Goal: Task Accomplishment & Management: Manage account settings

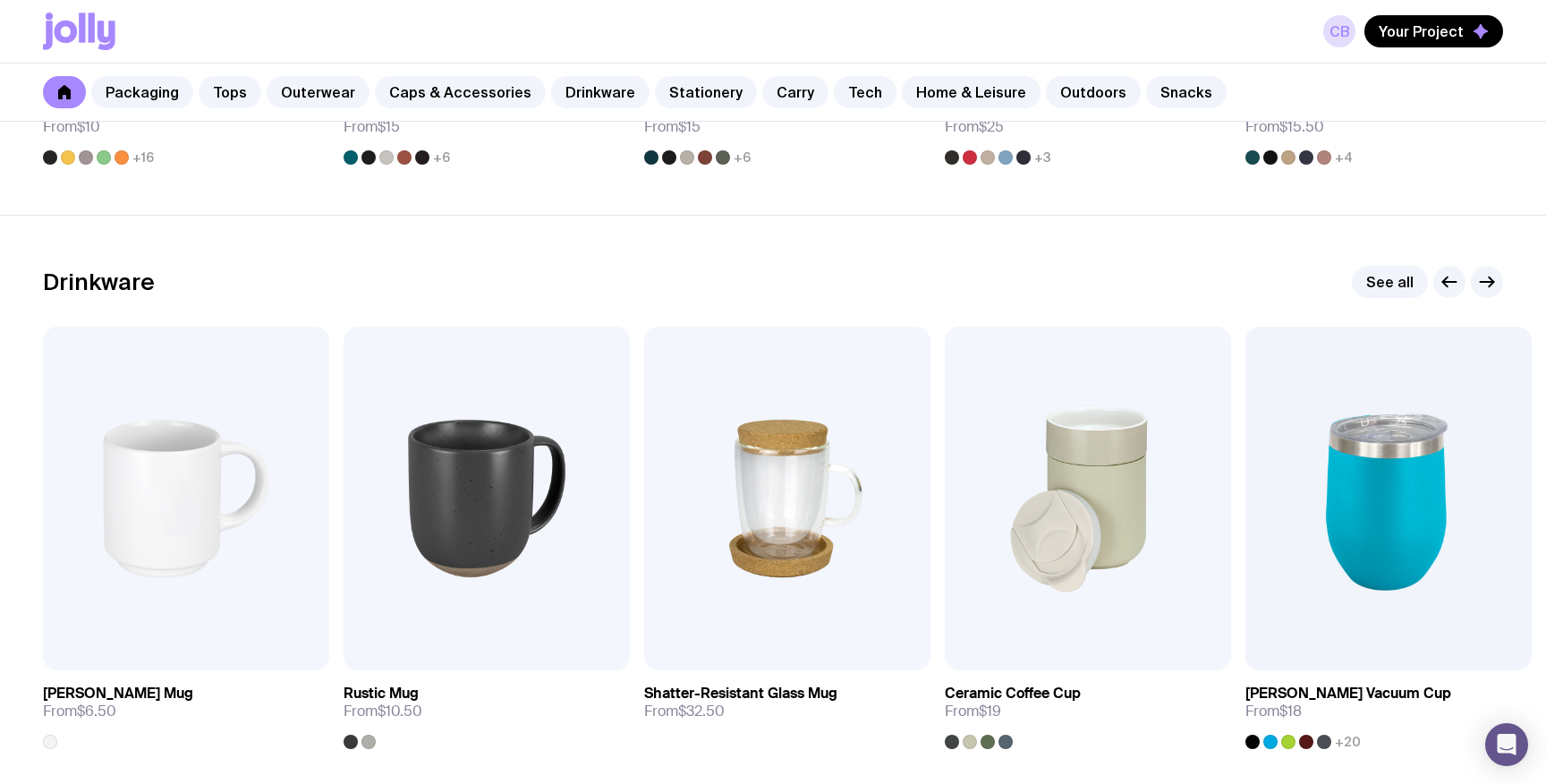
scroll to position [2626, 0]
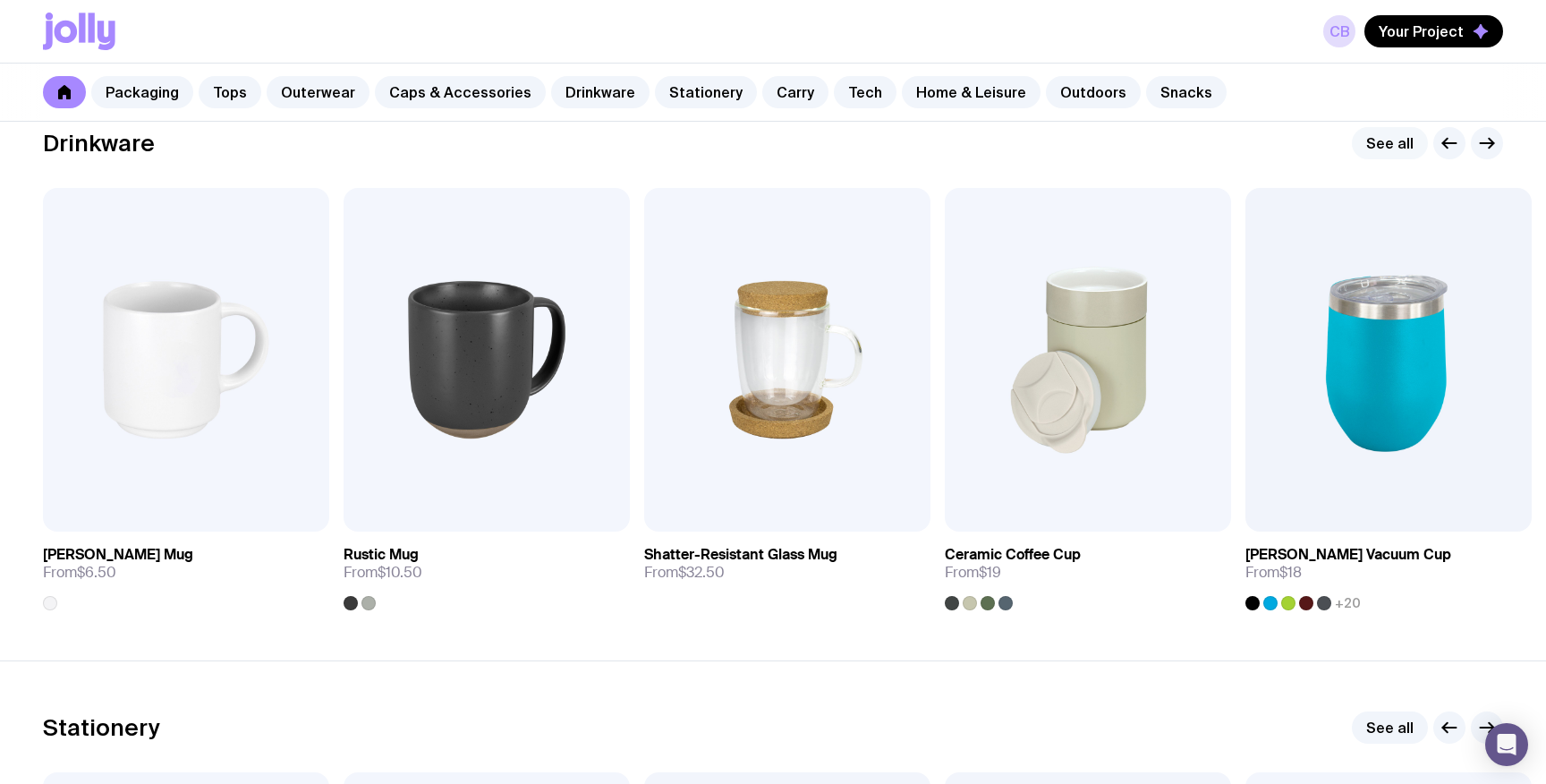
click at [1391, 139] on link "See all" at bounding box center [1390, 143] width 76 height 32
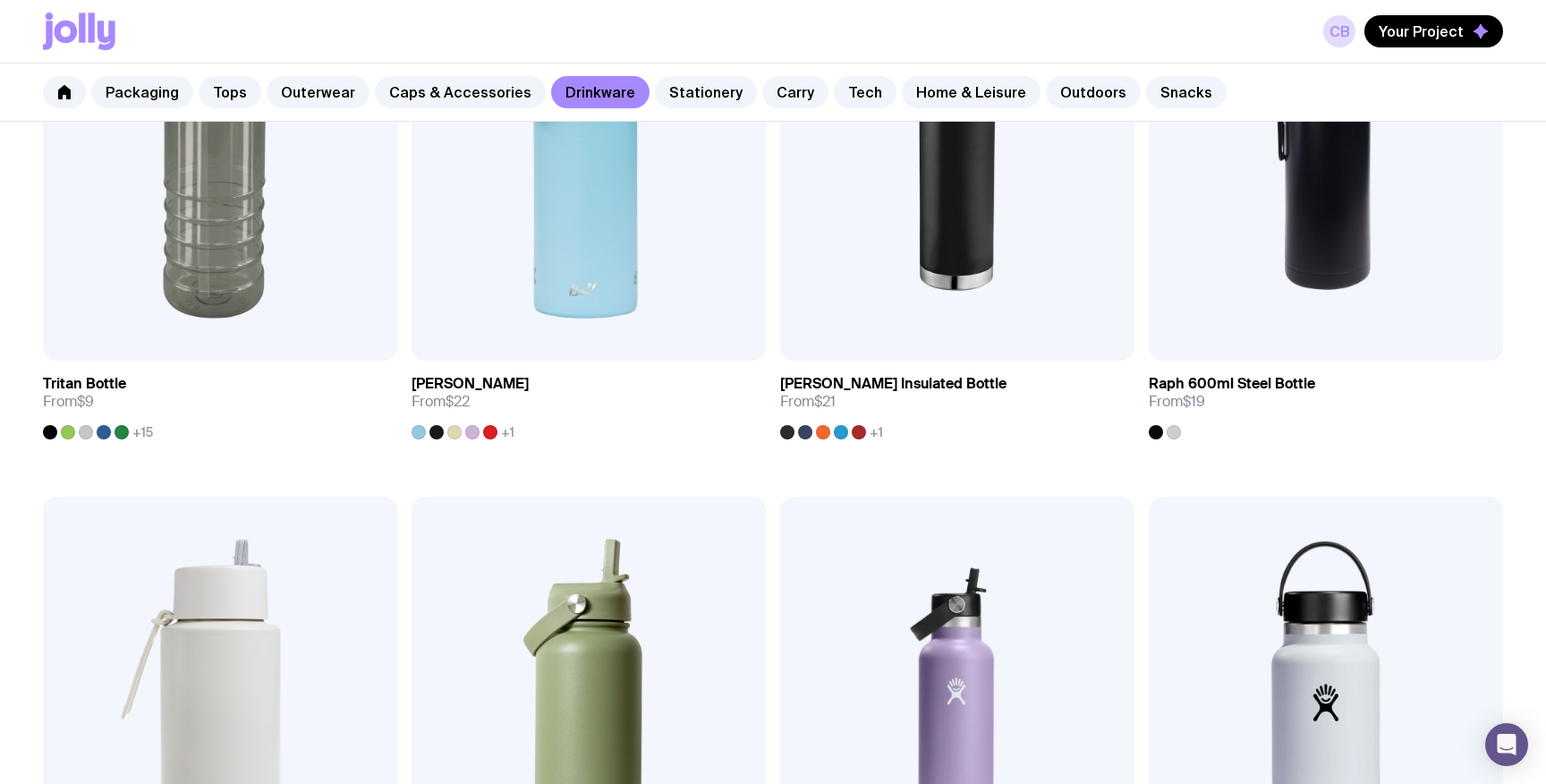
scroll to position [1917, 0]
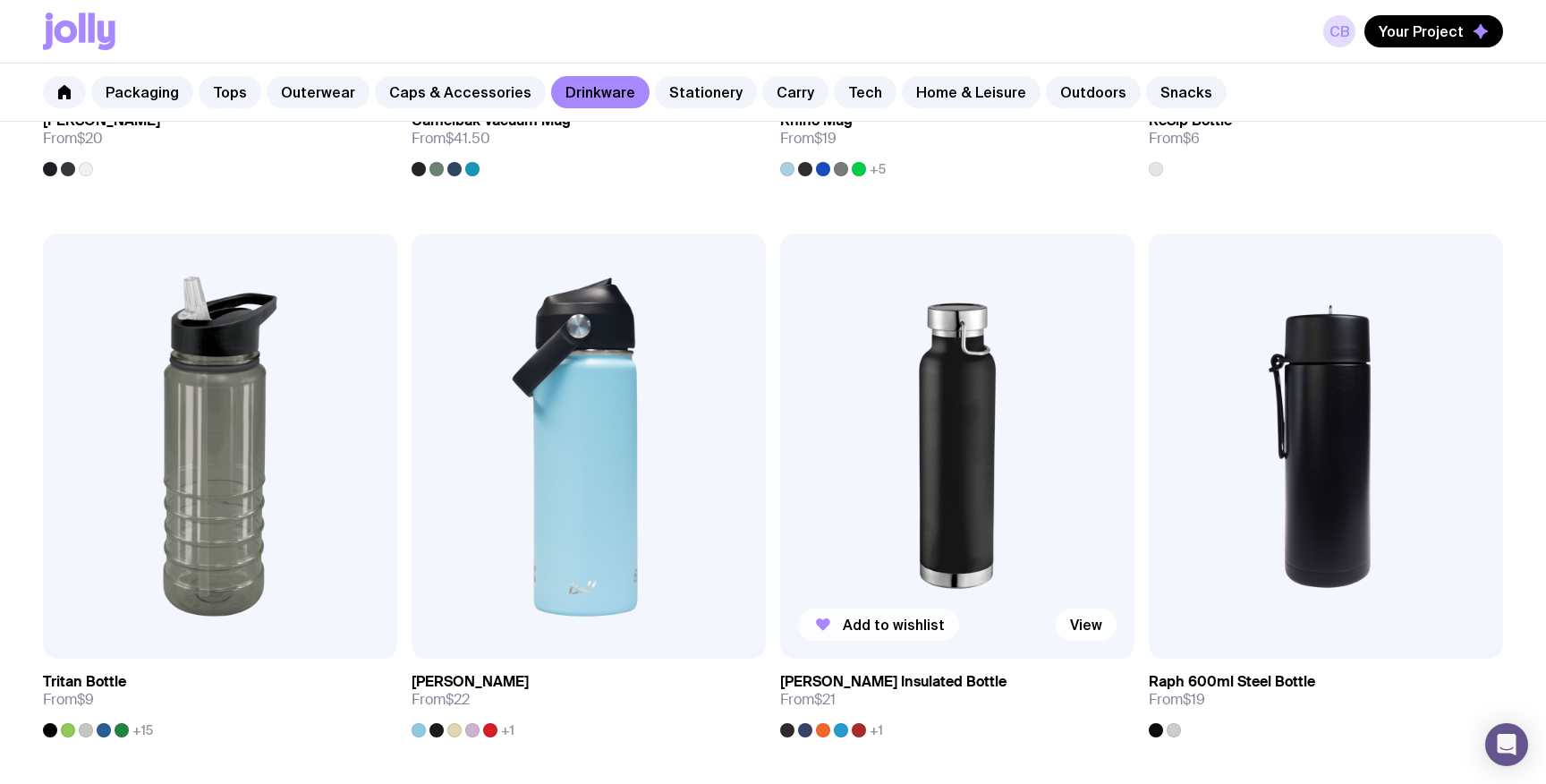
click at [915, 614] on button "Add to wishlist" at bounding box center [878, 624] width 161 height 32
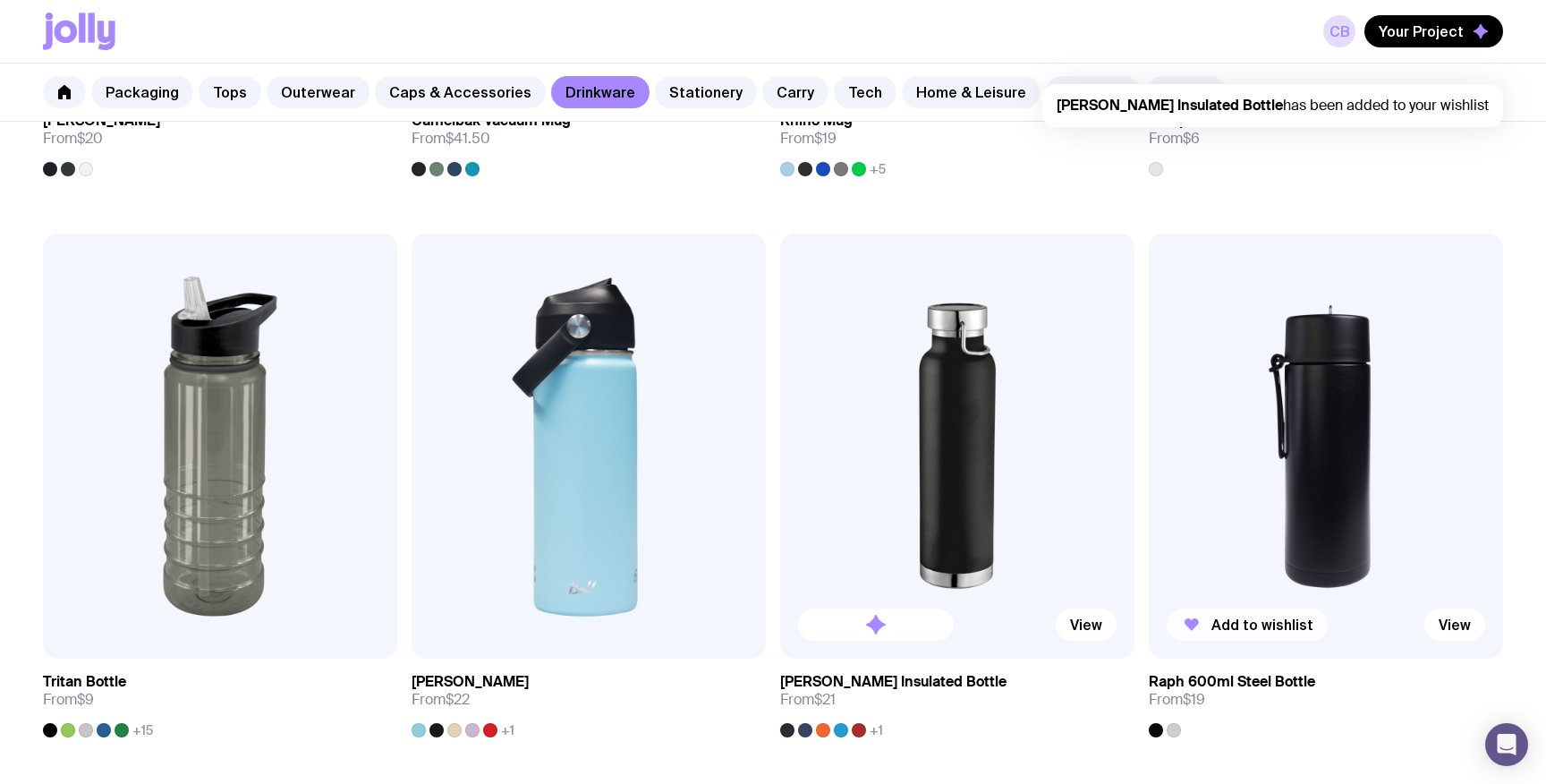
click at [1241, 617] on span "Add to wishlist" at bounding box center [1262, 624] width 102 height 18
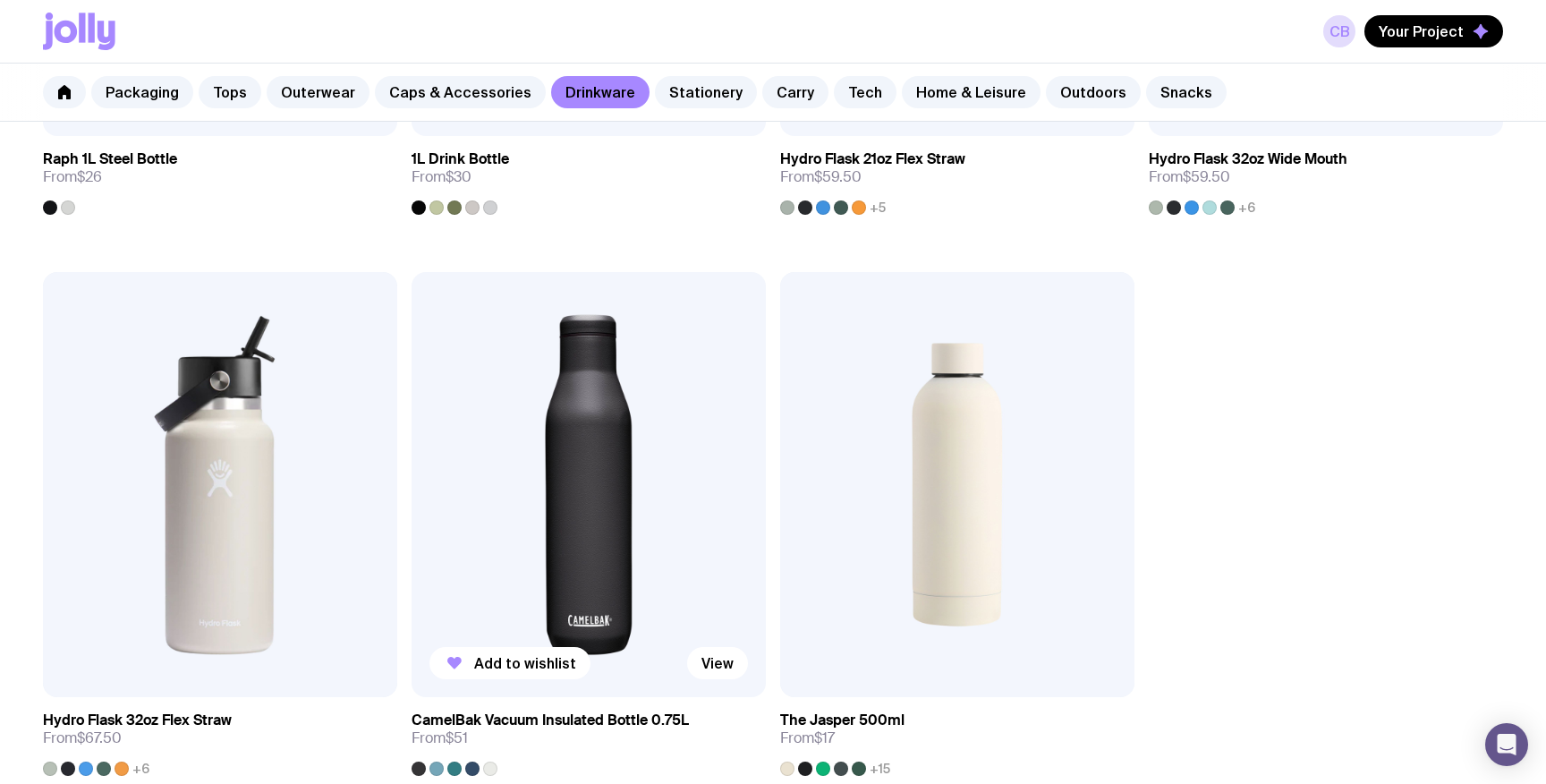
scroll to position [3046, 0]
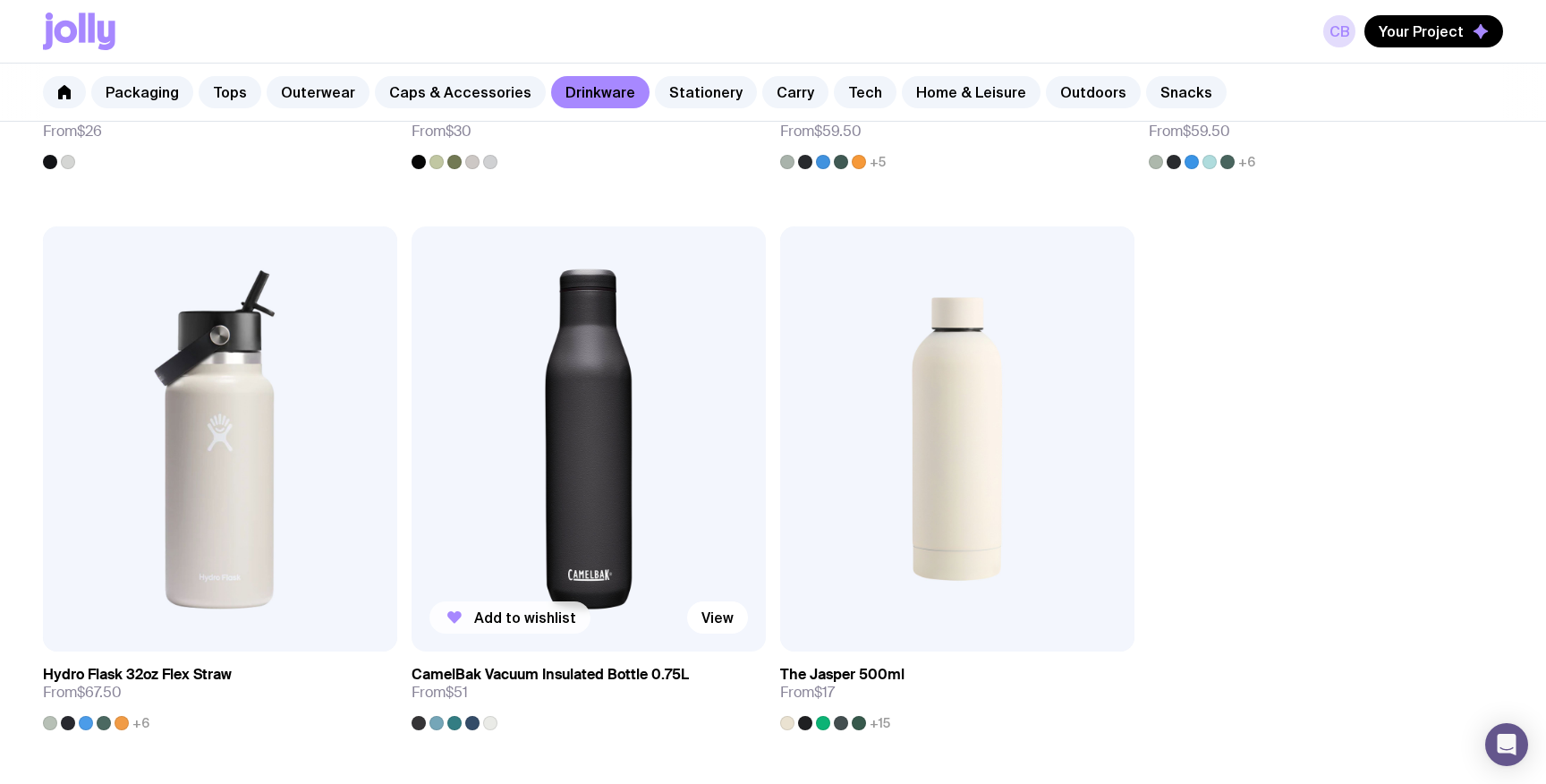
click at [541, 612] on span "Add to wishlist" at bounding box center [525, 617] width 102 height 18
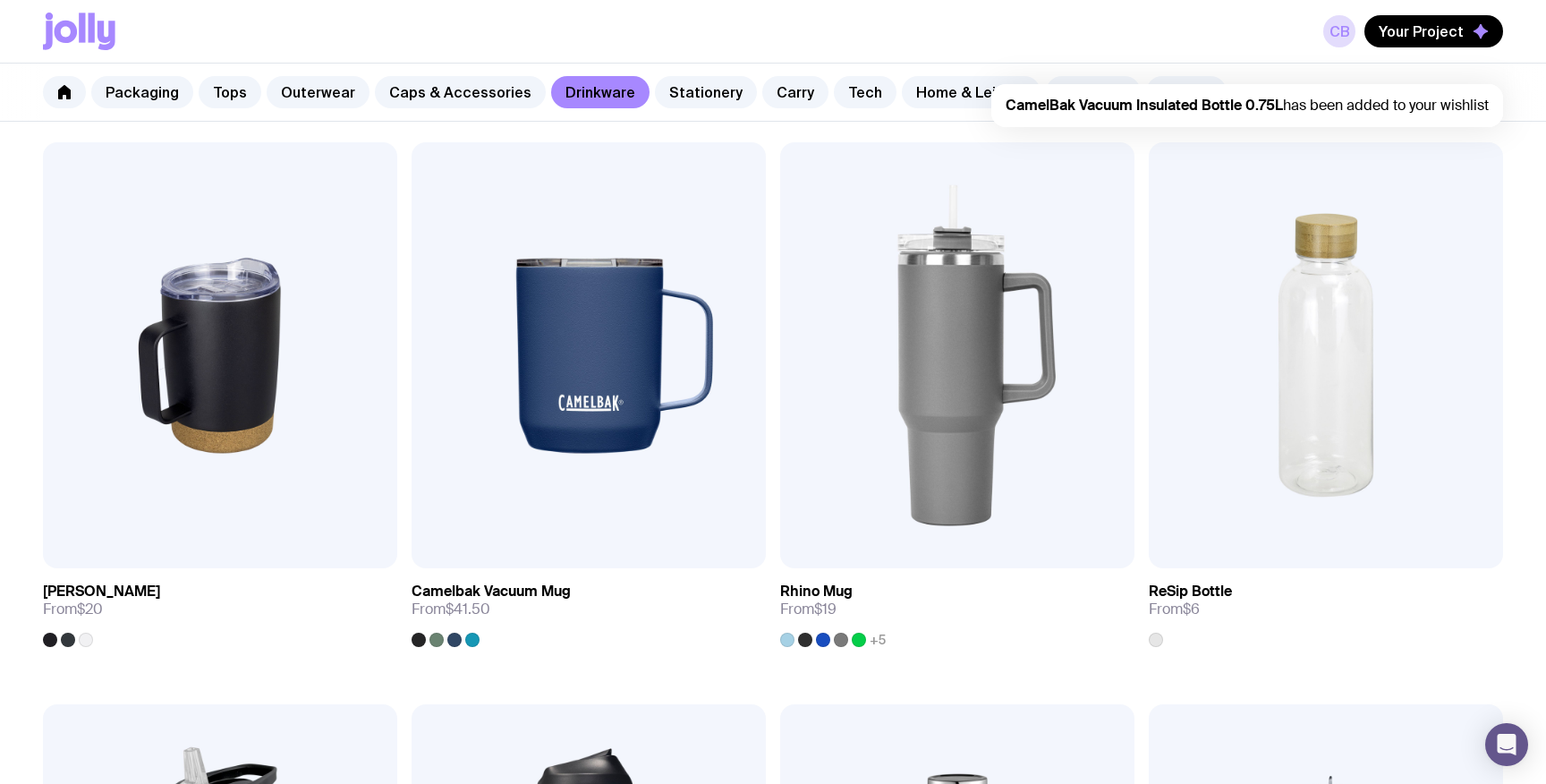
scroll to position [513, 0]
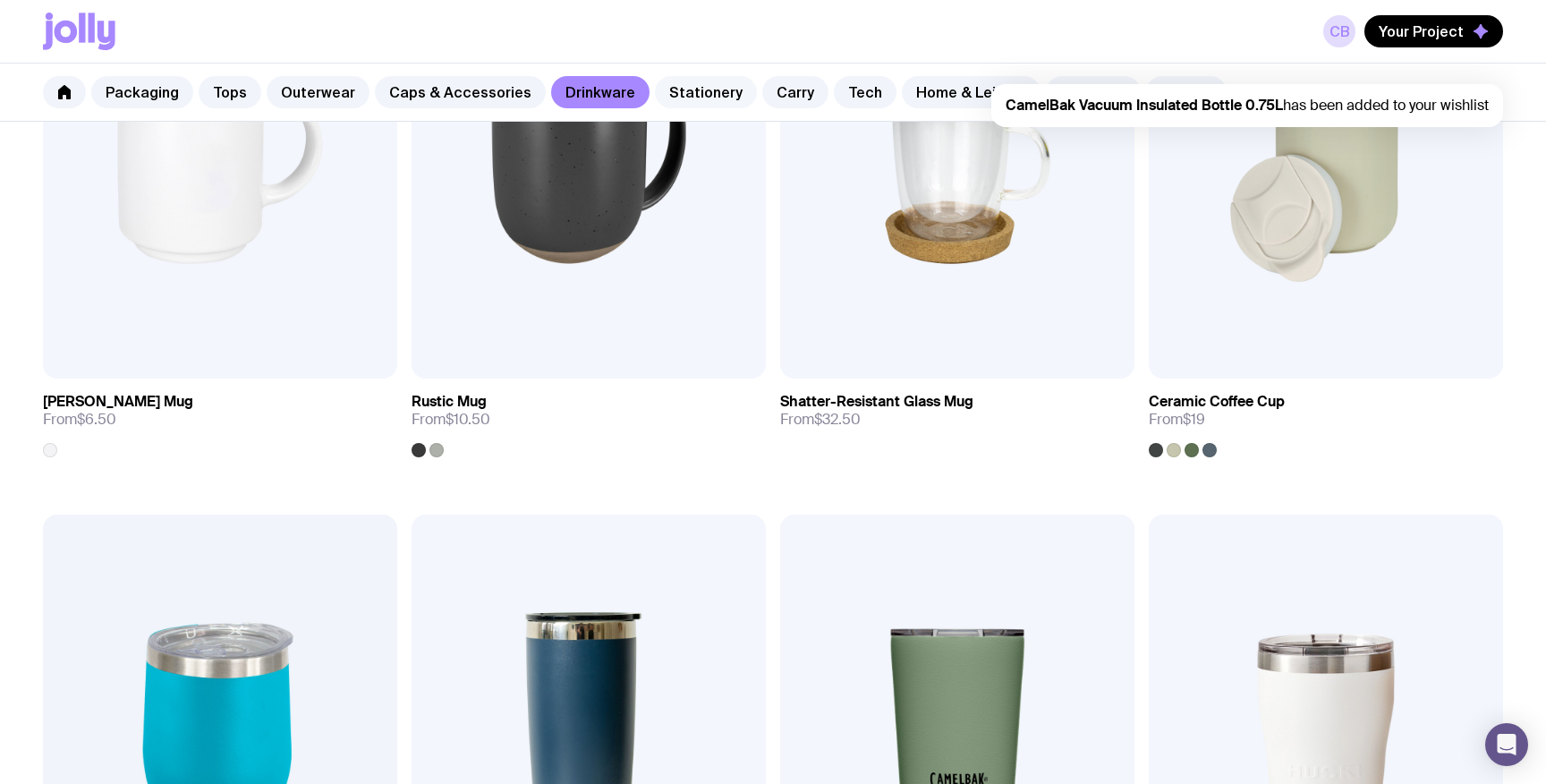
click at [702, 97] on link "Stationery" at bounding box center [706, 91] width 102 height 32
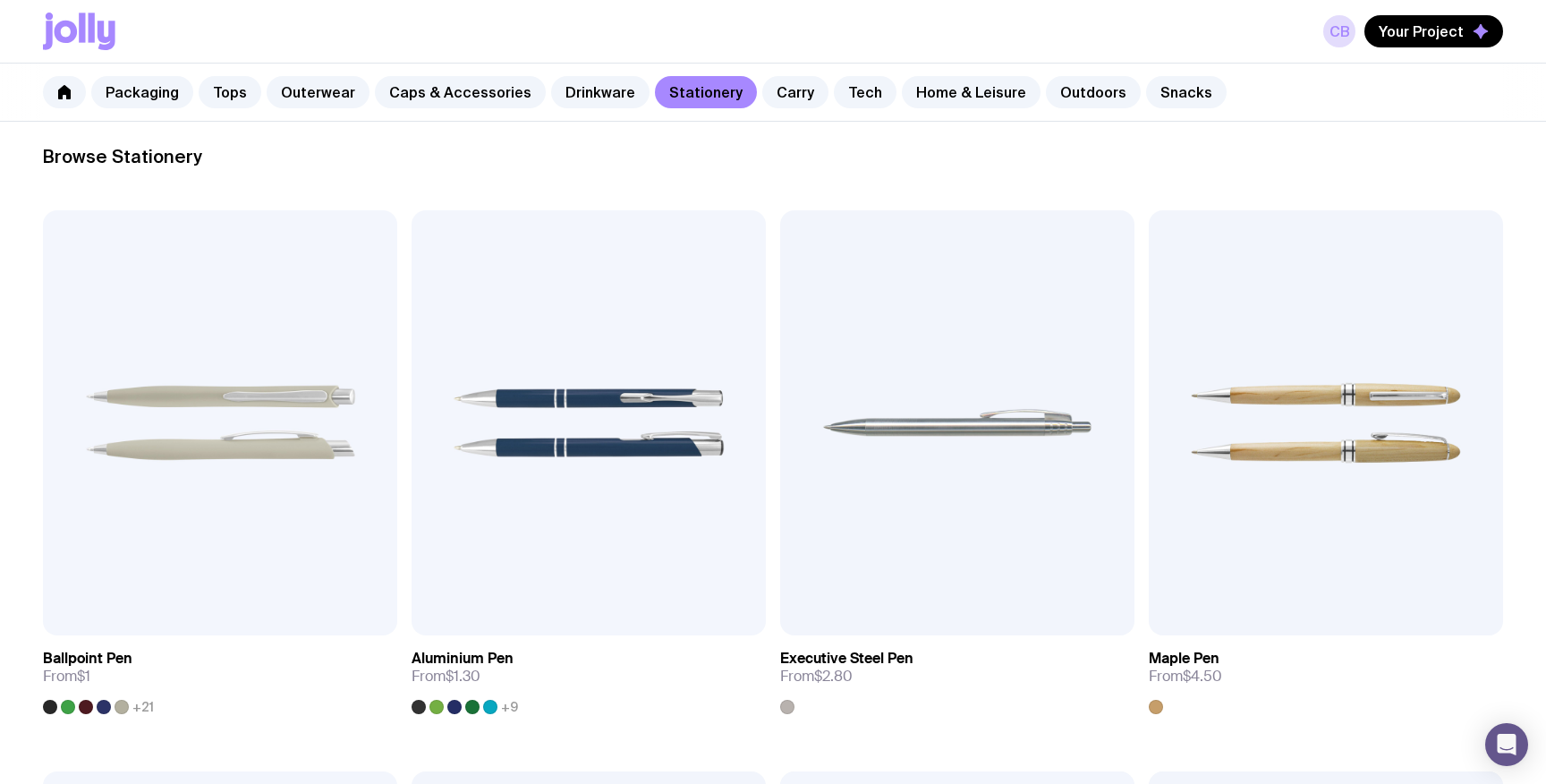
scroll to position [278, 0]
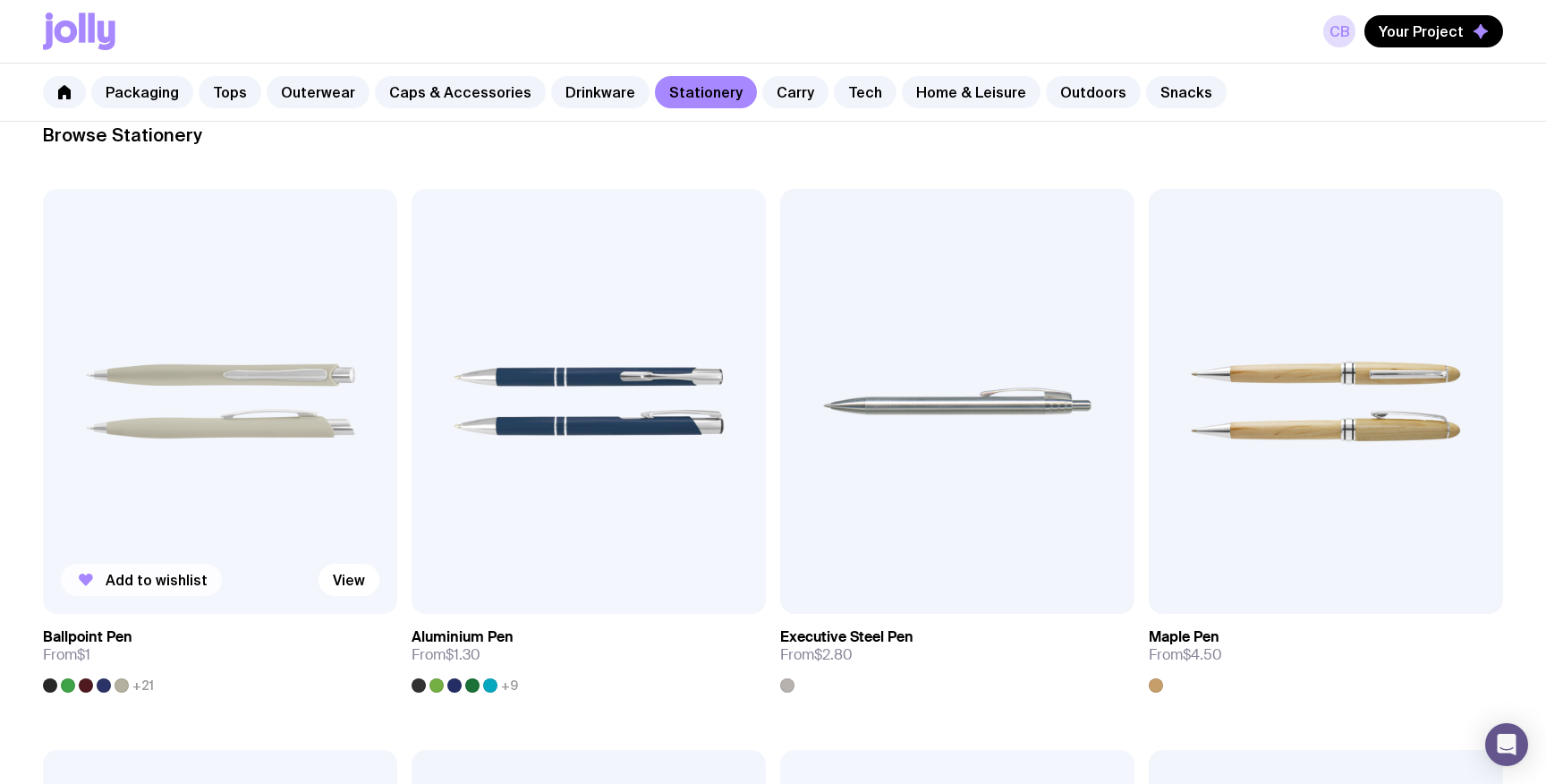
click at [163, 579] on span "Add to wishlist" at bounding box center [156, 579] width 102 height 18
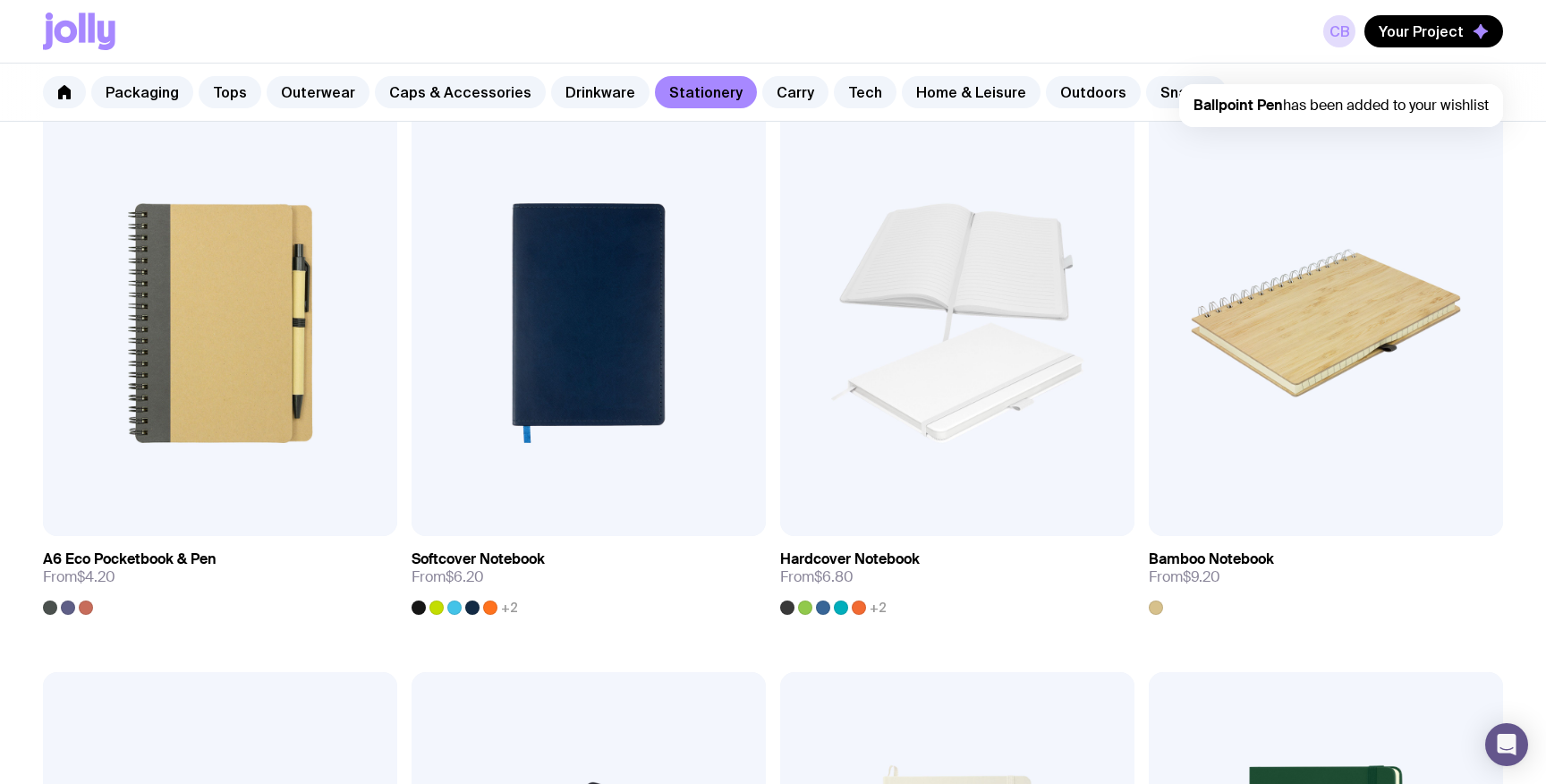
scroll to position [1478, 0]
click at [520, 498] on span "Add to wishlist" at bounding box center [525, 502] width 102 height 18
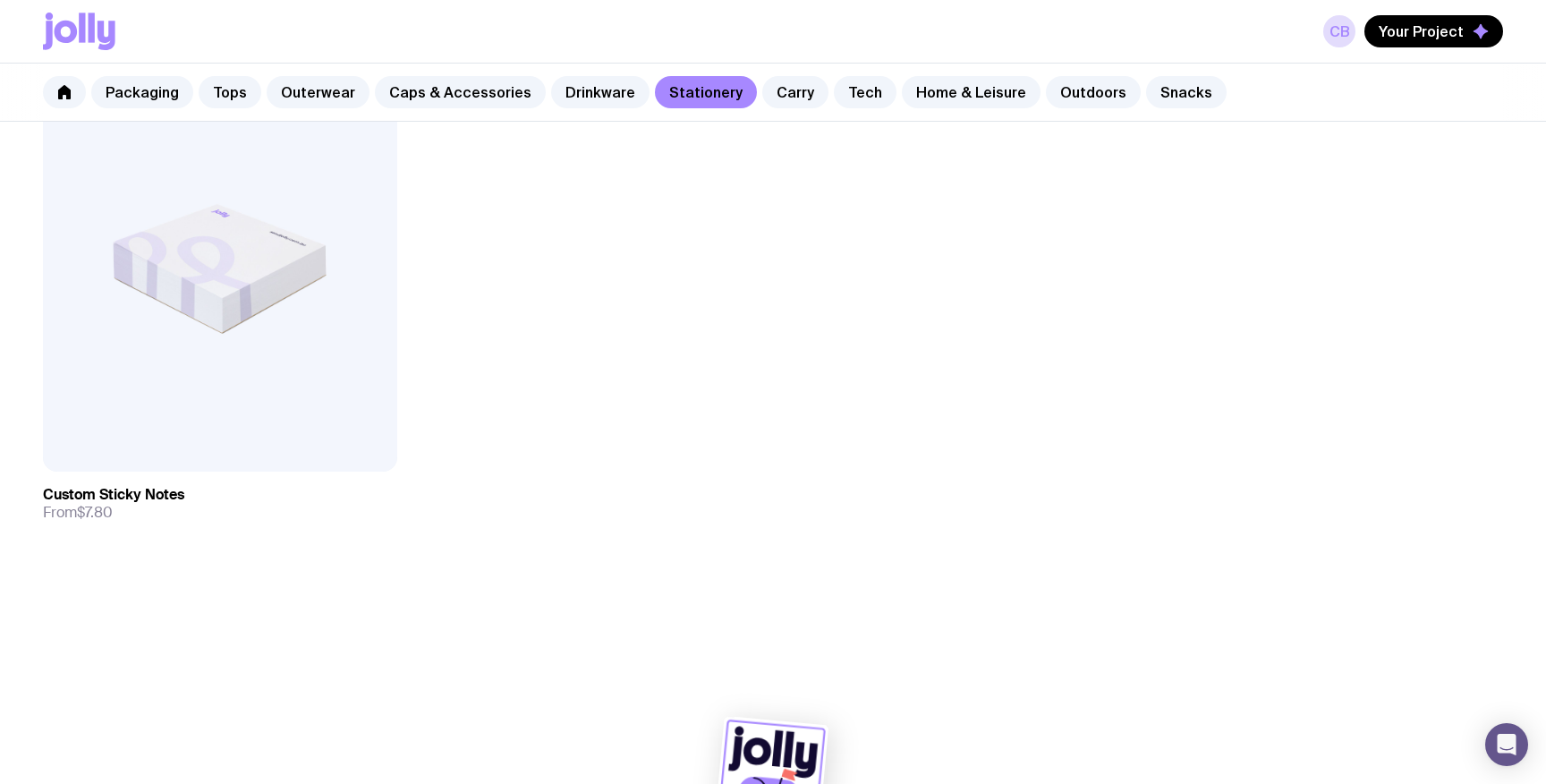
scroll to position [3843, 0]
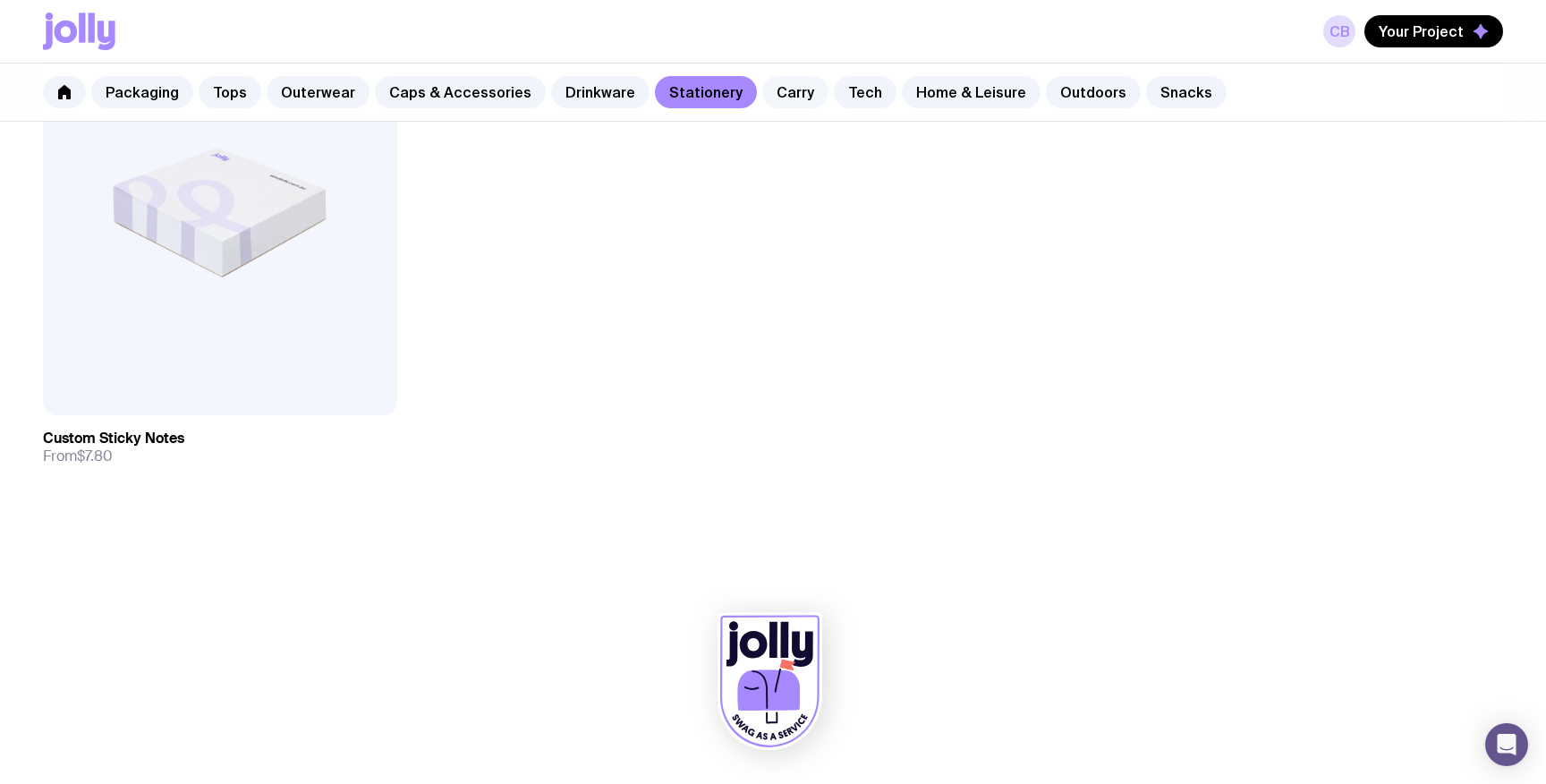
click at [774, 90] on link "Carry" at bounding box center [796, 91] width 66 height 32
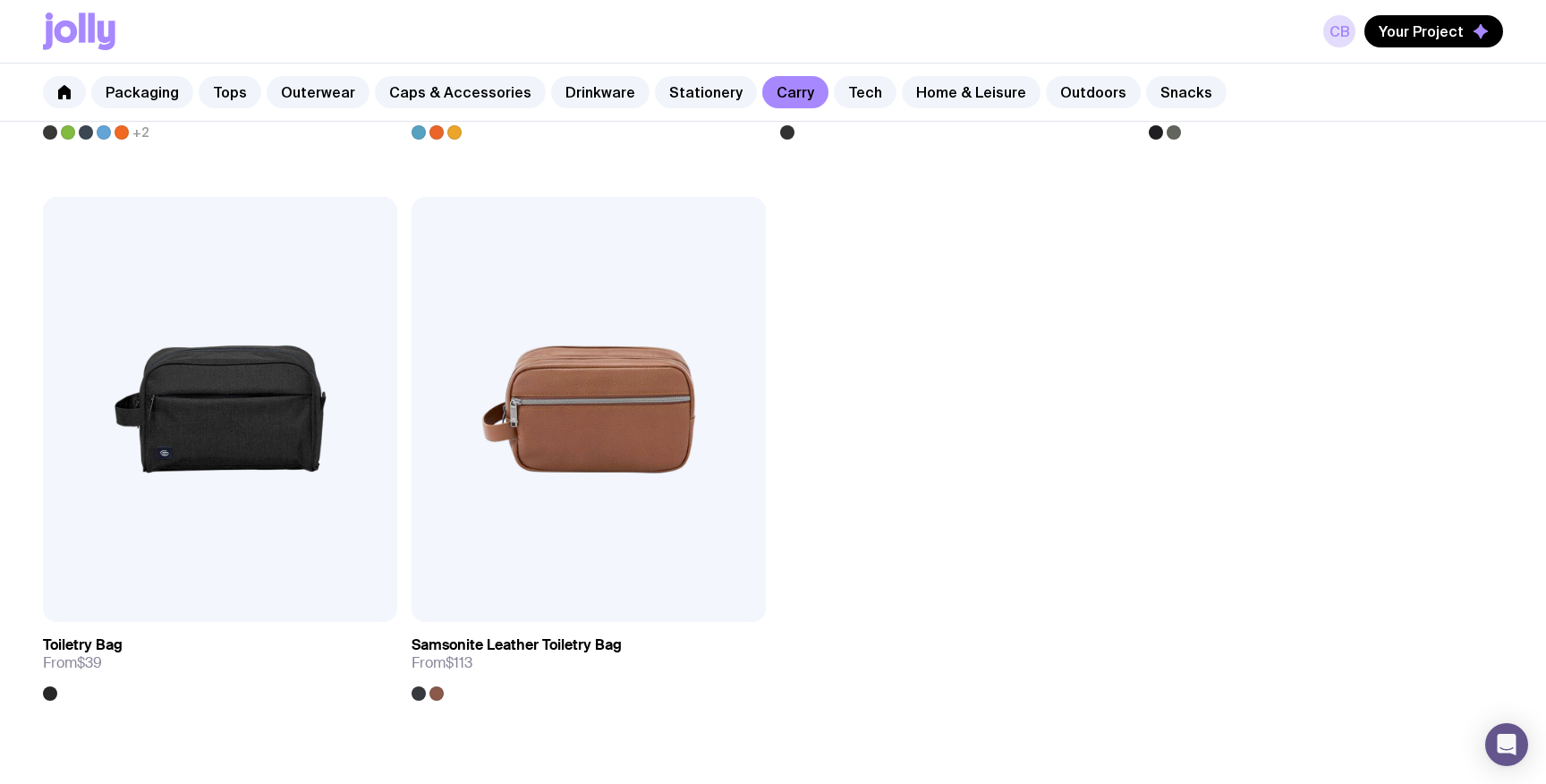
scroll to position [4980, 0]
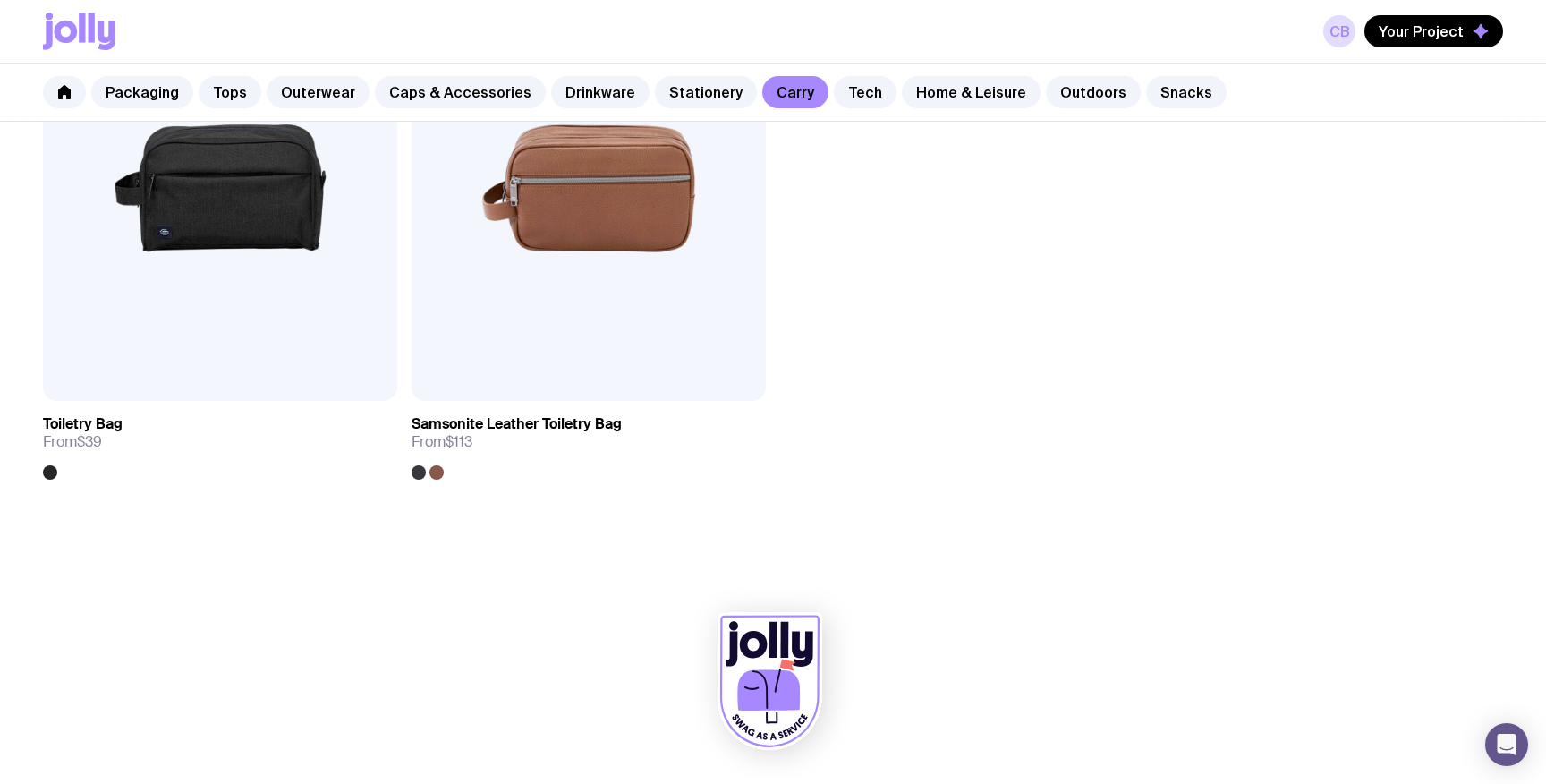
click at [817, 108] on div "Packaging Tops Outerwear Caps & Accessories Drinkware Stationery Carry Tech Hom…" at bounding box center [773, 92] width 1546 height 58
click at [834, 91] on link "Tech" at bounding box center [865, 91] width 63 height 32
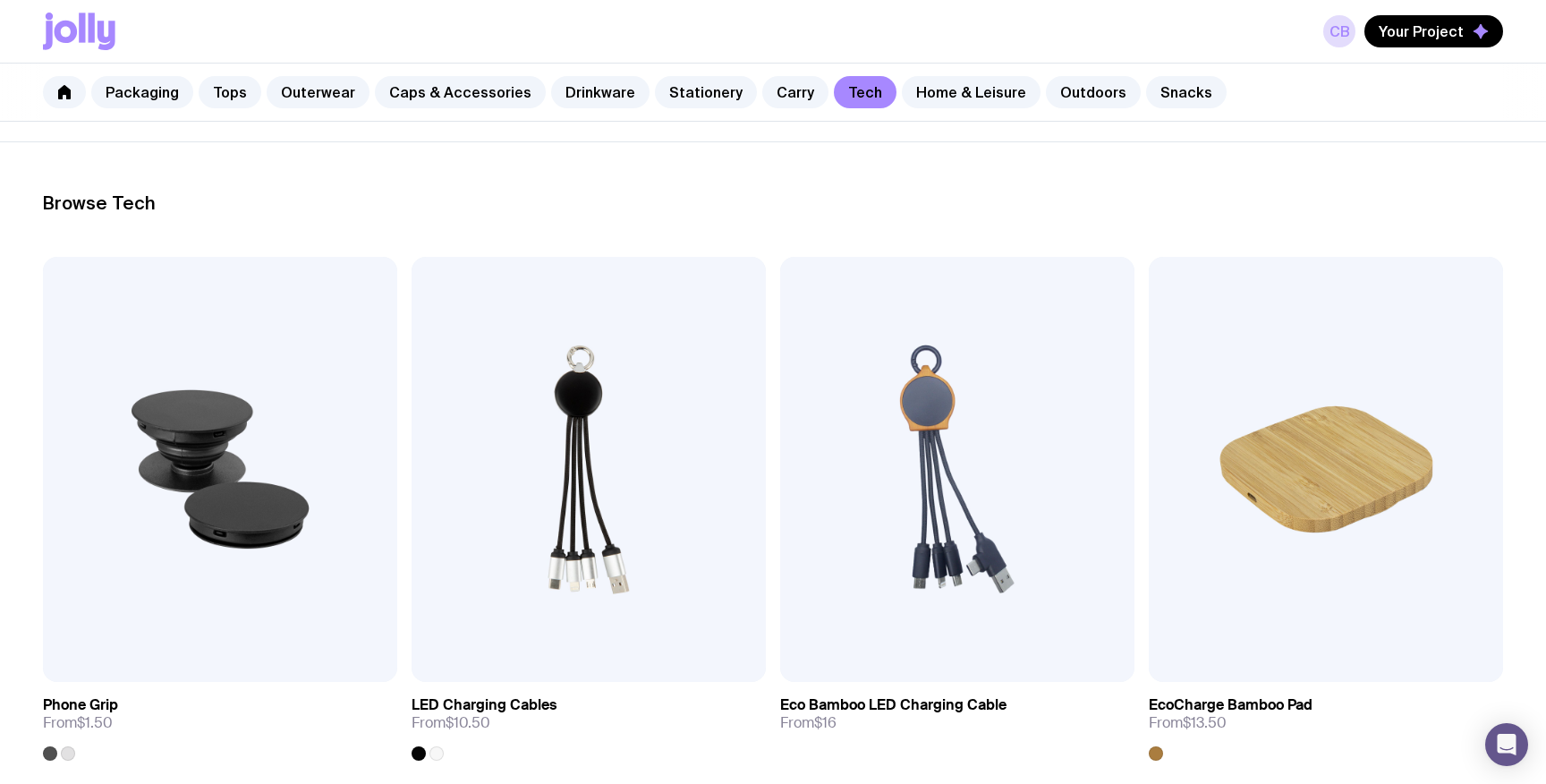
scroll to position [252, 0]
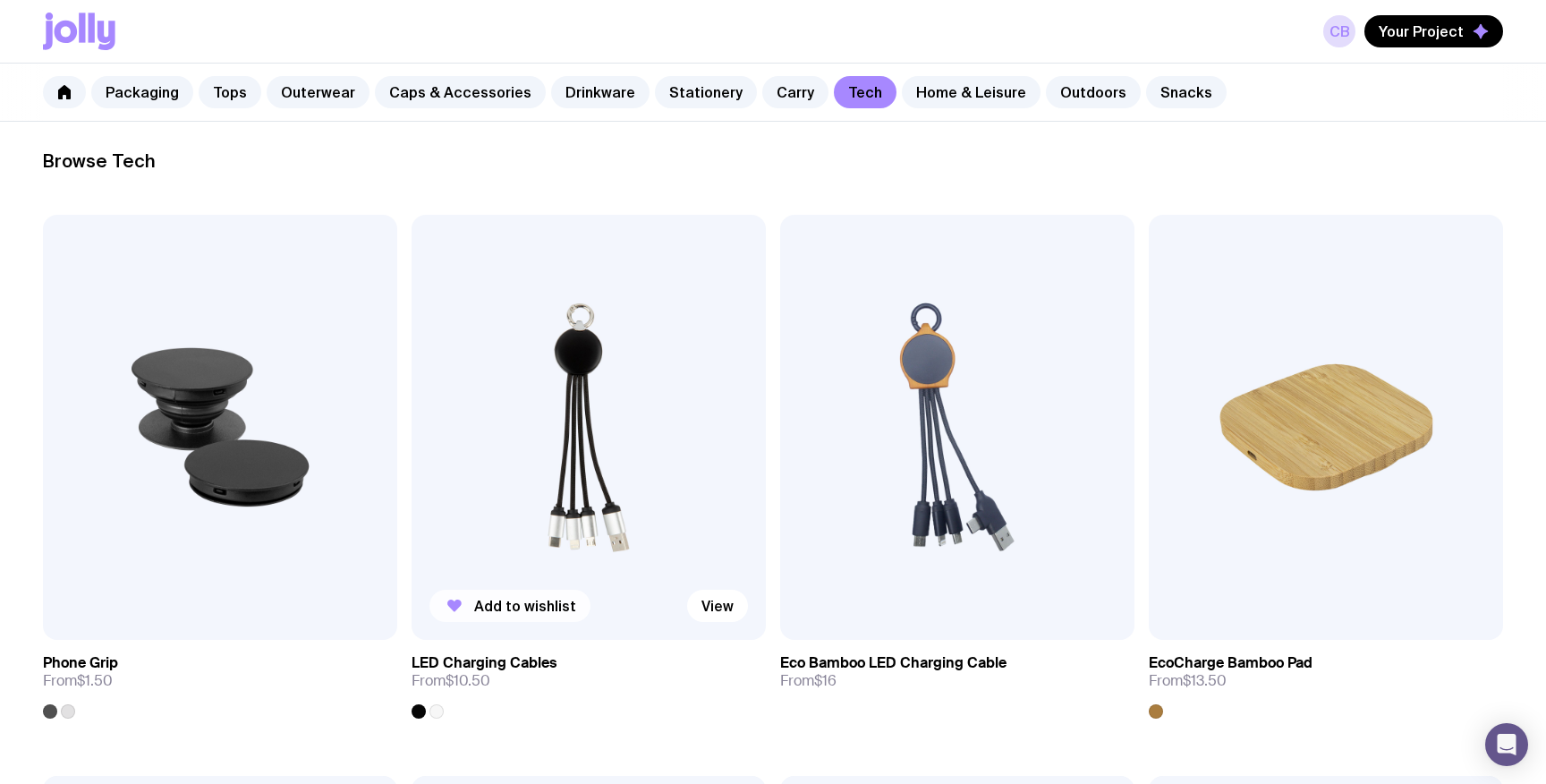
click at [535, 600] on span "Add to wishlist" at bounding box center [525, 605] width 102 height 18
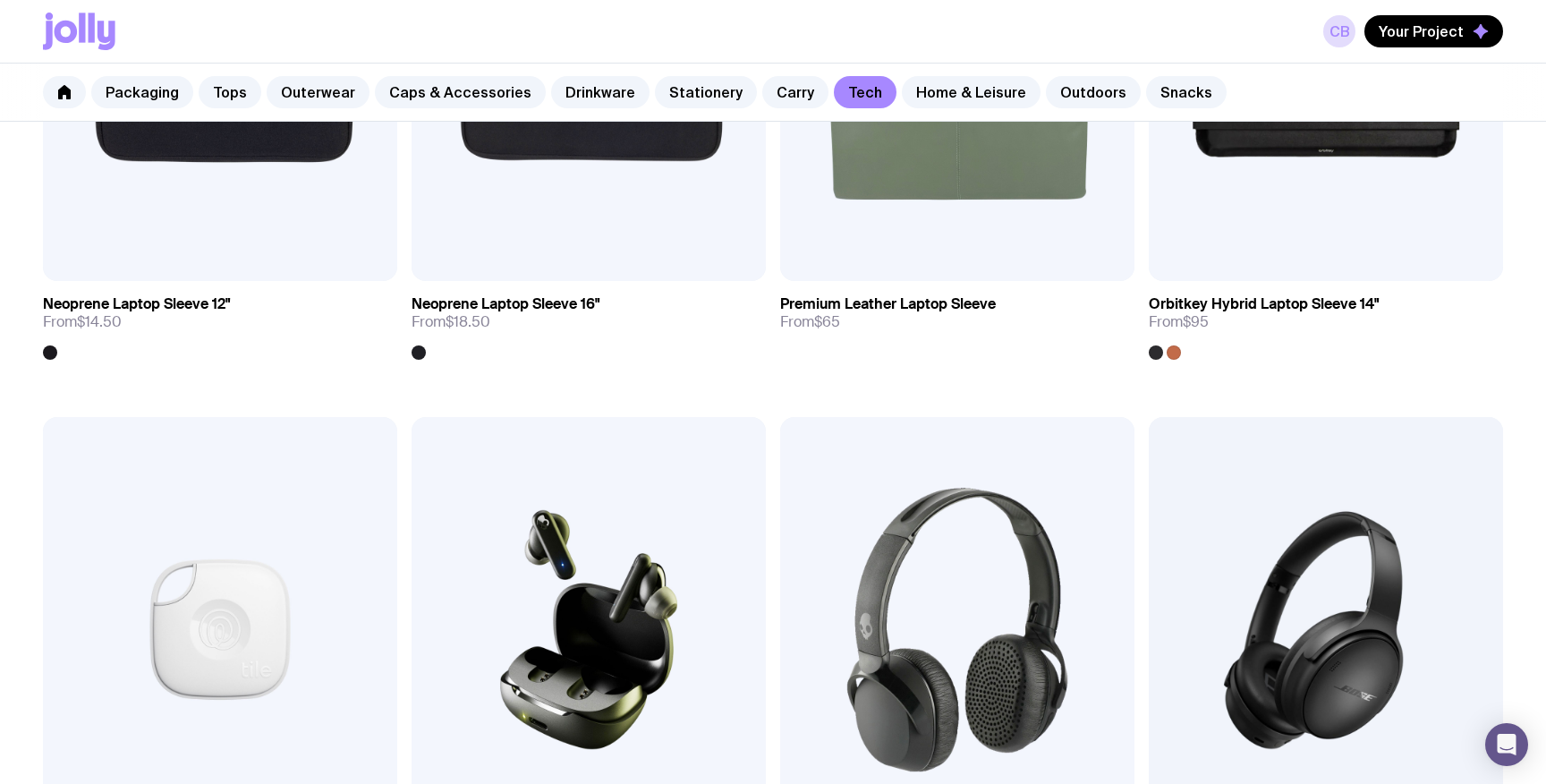
scroll to position [3366, 0]
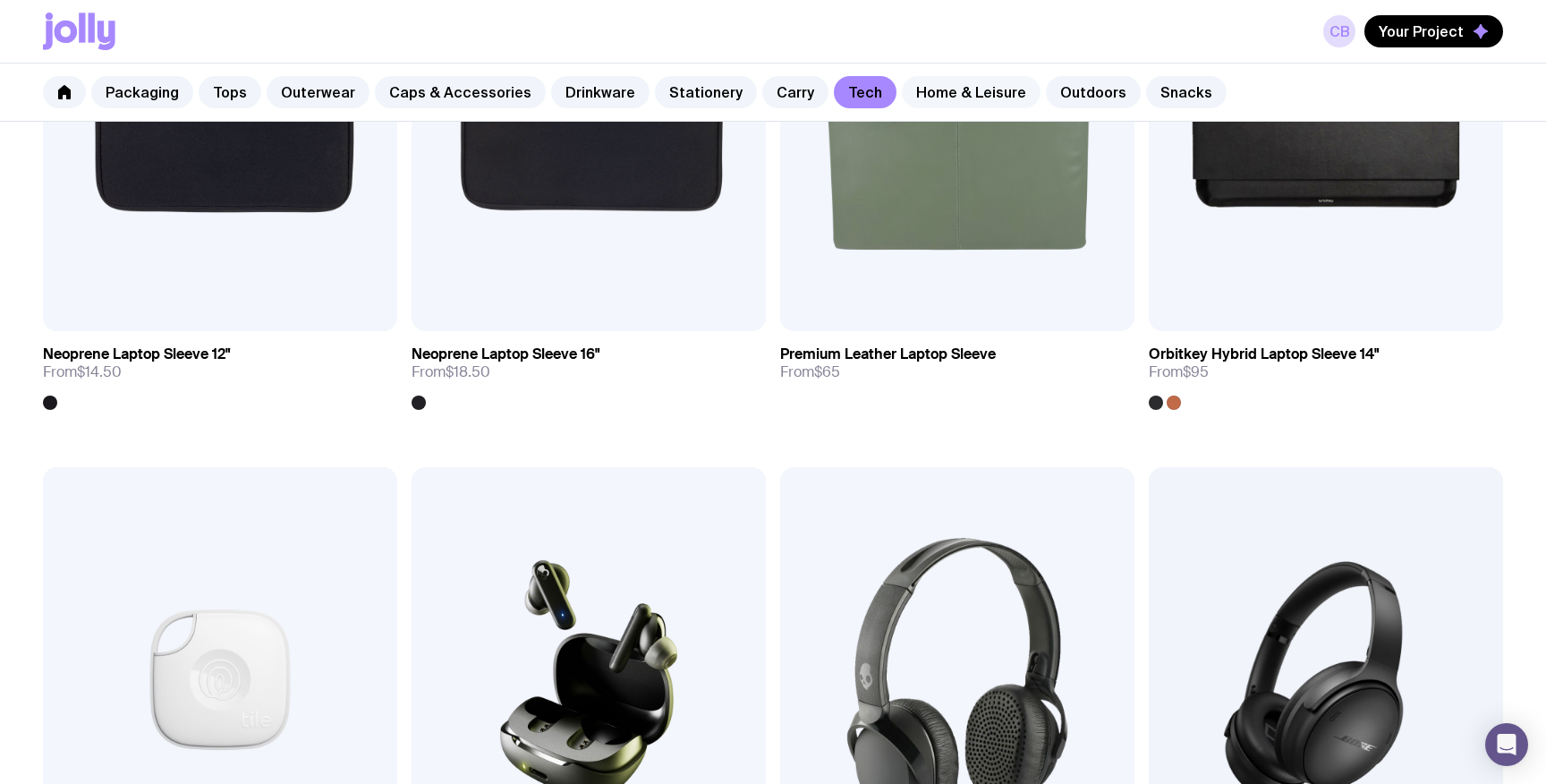
click at [934, 96] on link "Home & Leisure" at bounding box center [971, 91] width 138 height 32
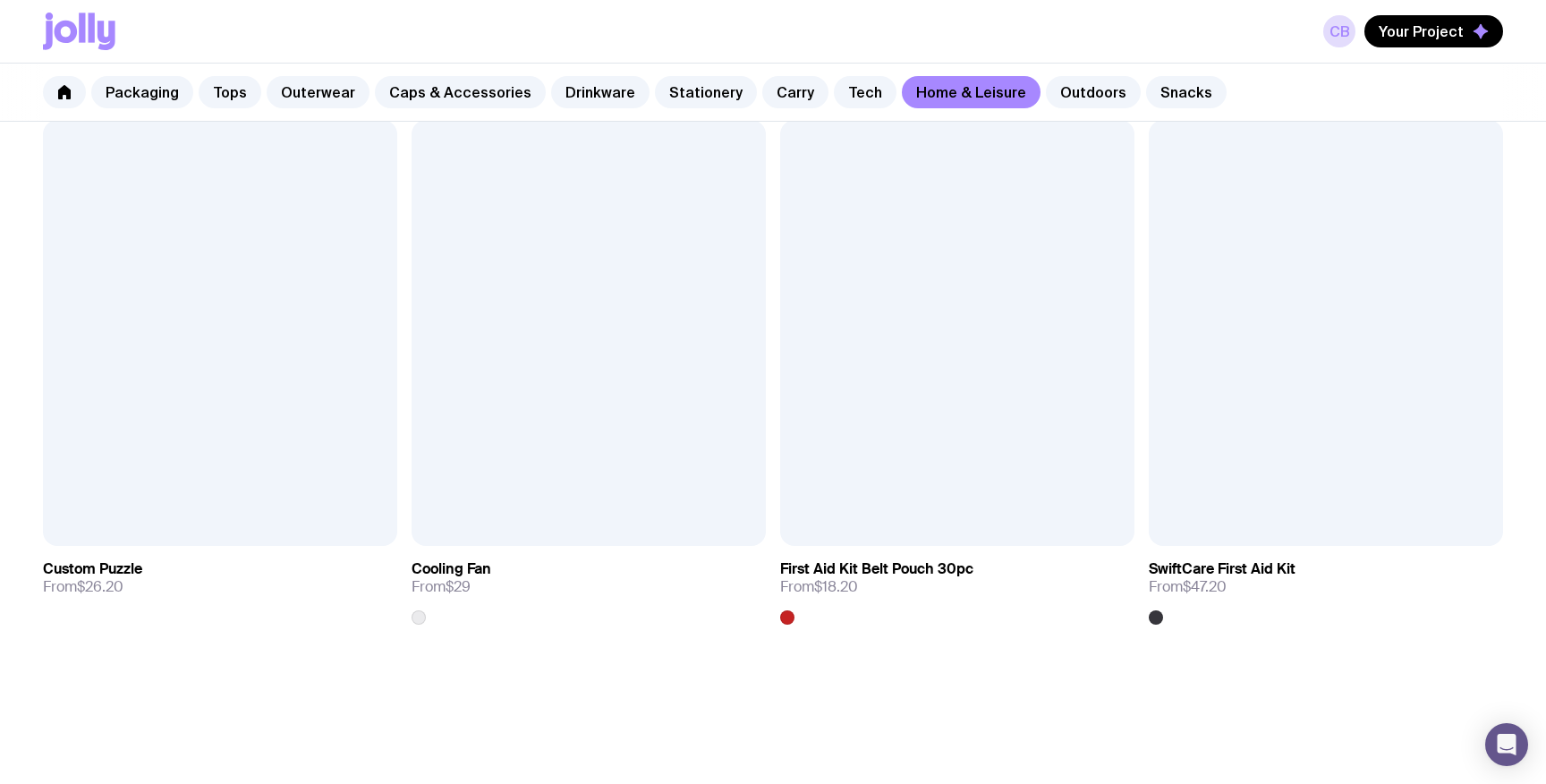
scroll to position [4418, 0]
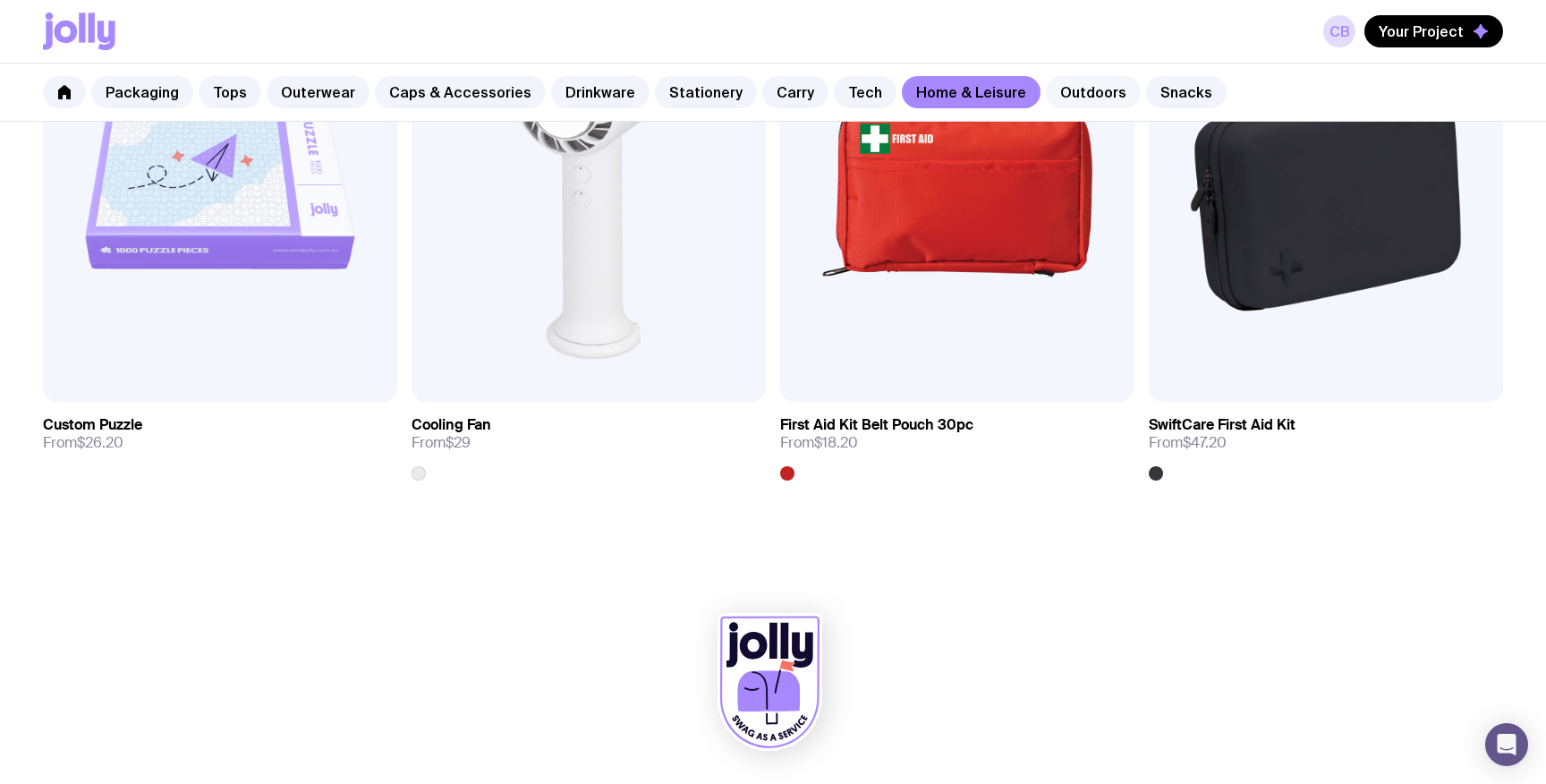
click at [1046, 85] on link "Outdoors" at bounding box center [1093, 91] width 95 height 32
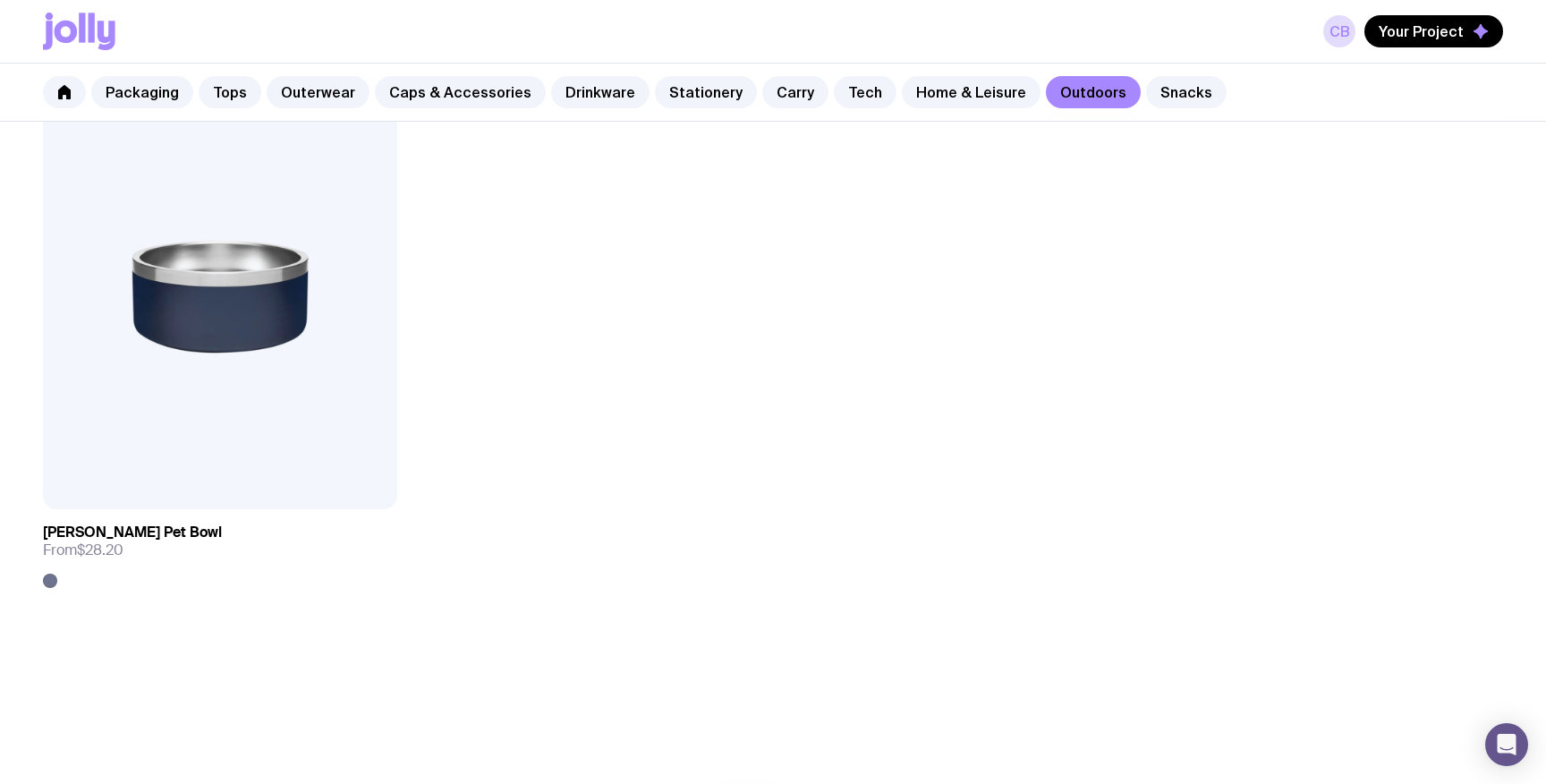
scroll to position [3296, 0]
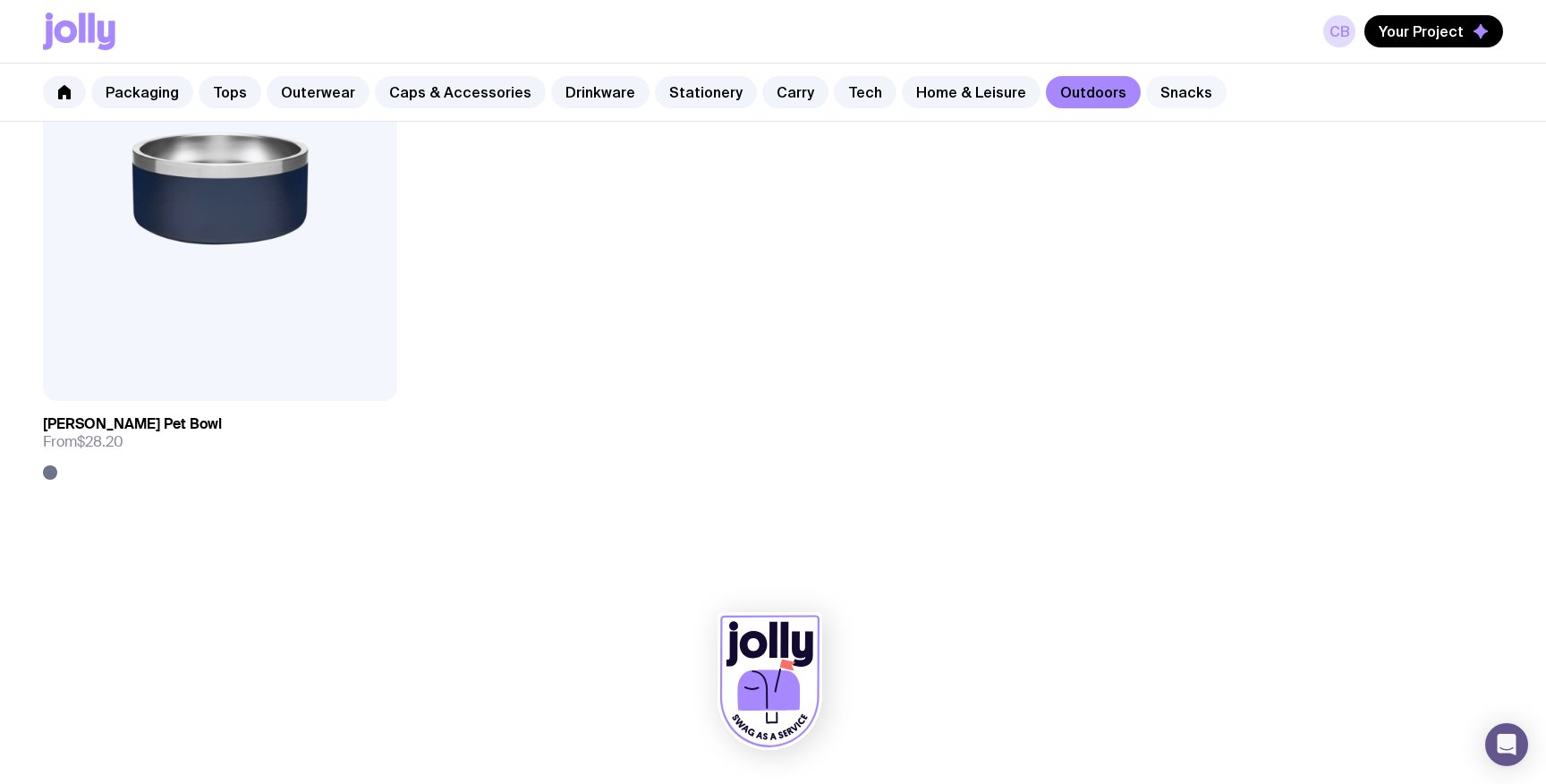
click at [1147, 85] on link "Snacks" at bounding box center [1186, 91] width 80 height 32
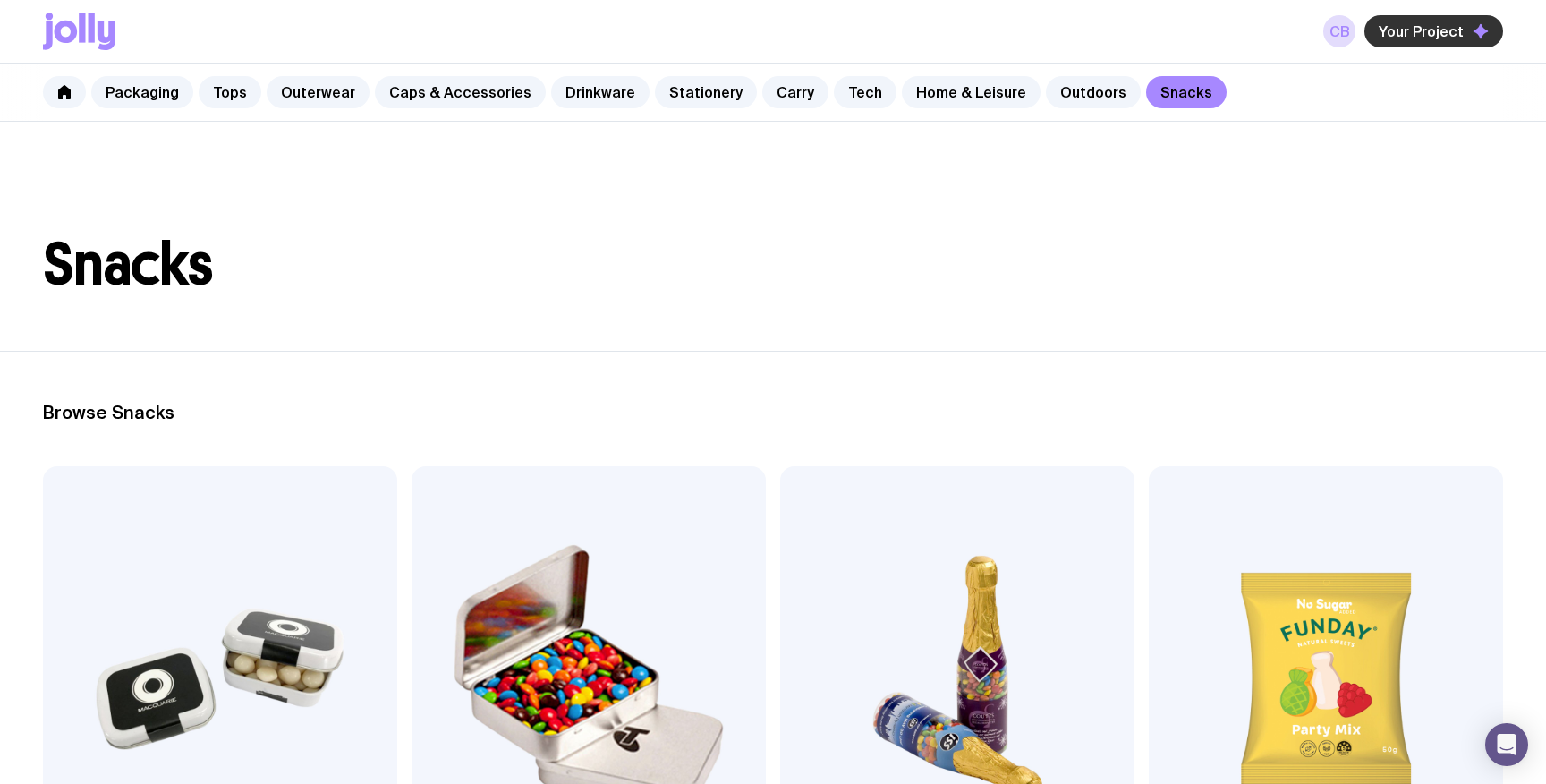
click at [1426, 37] on span "Your Project" at bounding box center [1421, 30] width 85 height 18
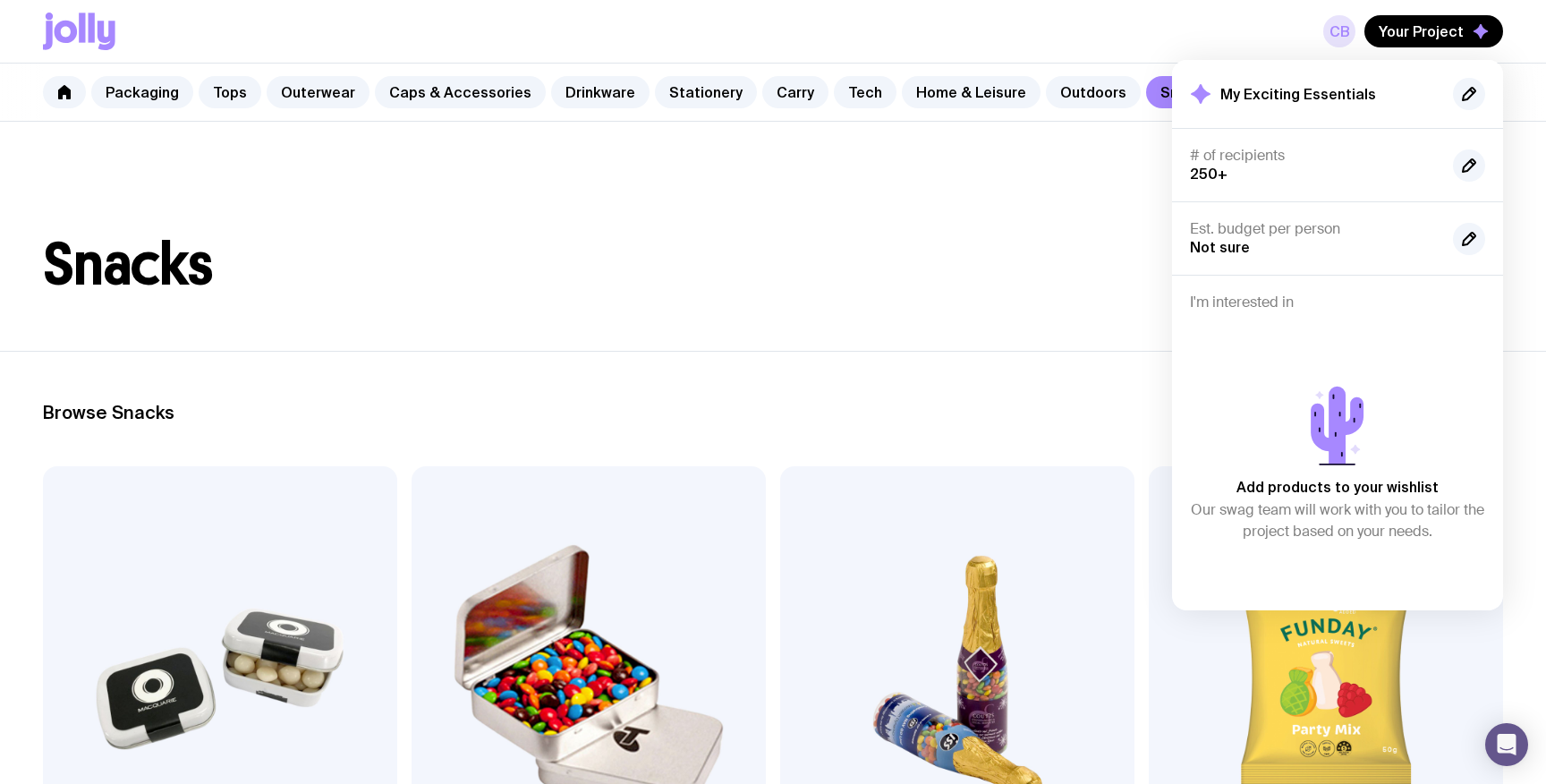
click at [1335, 36] on link "CB" at bounding box center [1339, 30] width 32 height 32
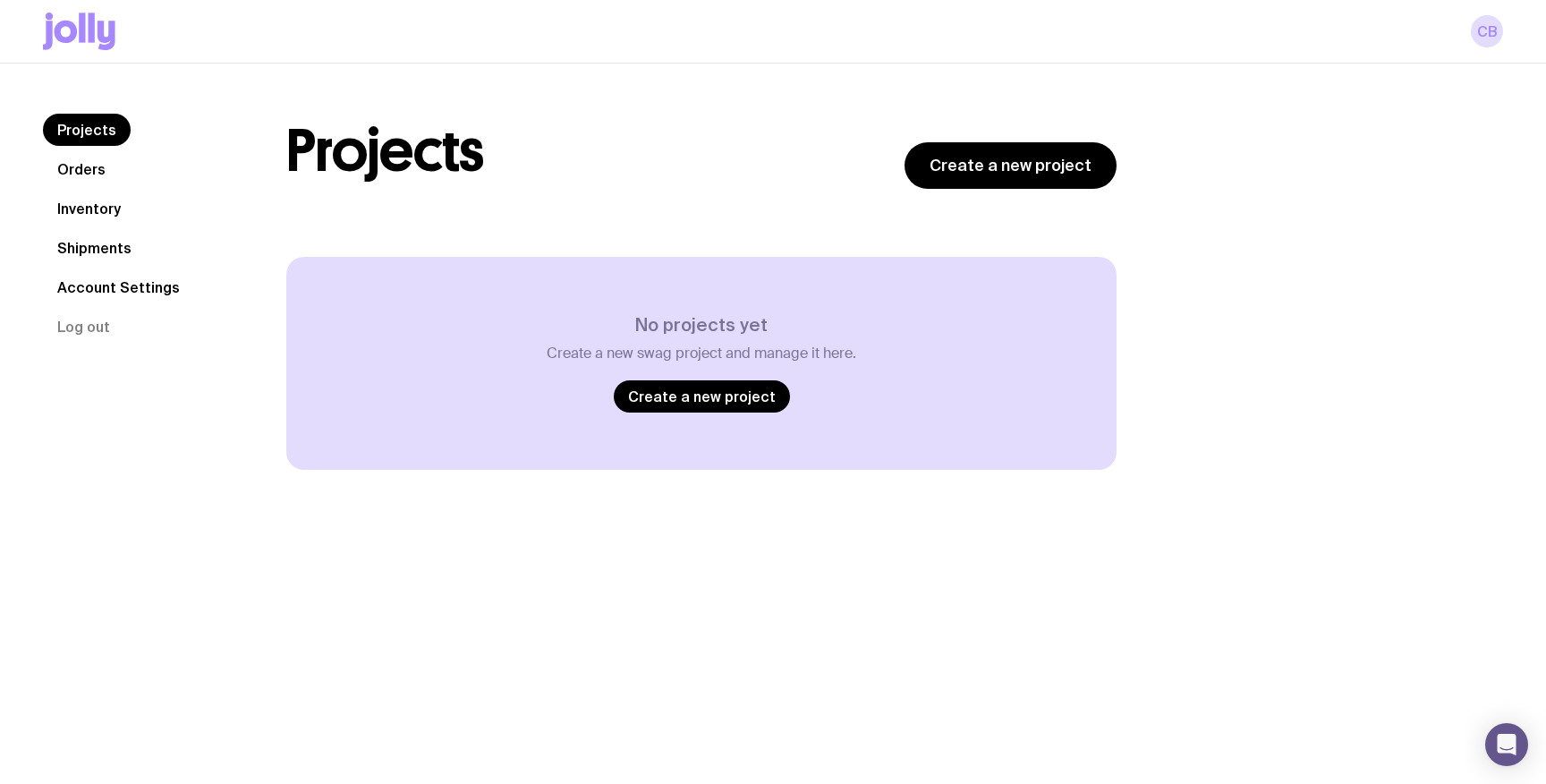
click at [88, 129] on link "Projects" at bounding box center [87, 129] width 88 height 32
click at [644, 390] on link "Create a new project" at bounding box center [701, 396] width 176 height 32
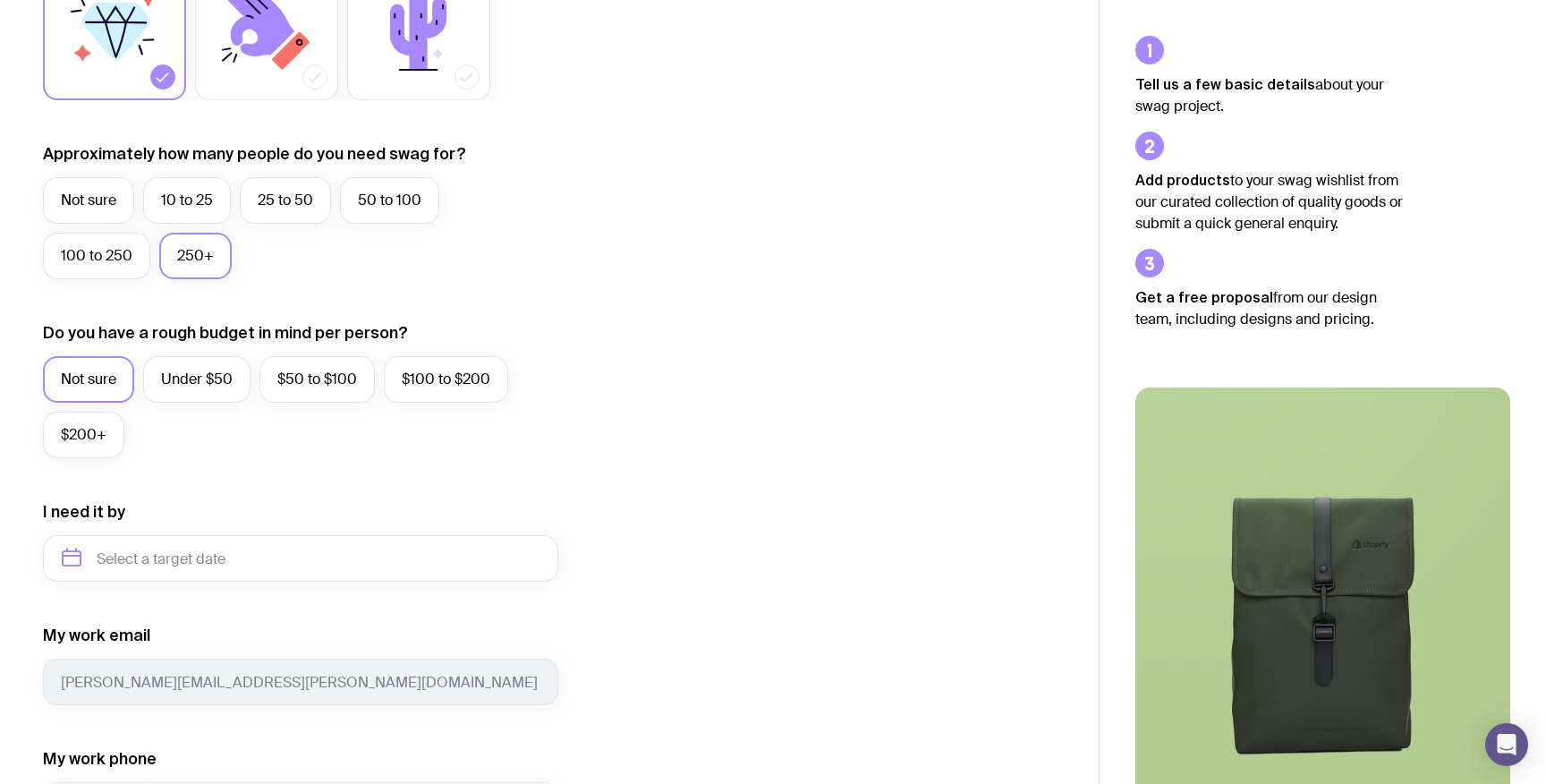
scroll to position [737, 0]
